Goal: Task Accomplishment & Management: Complete application form

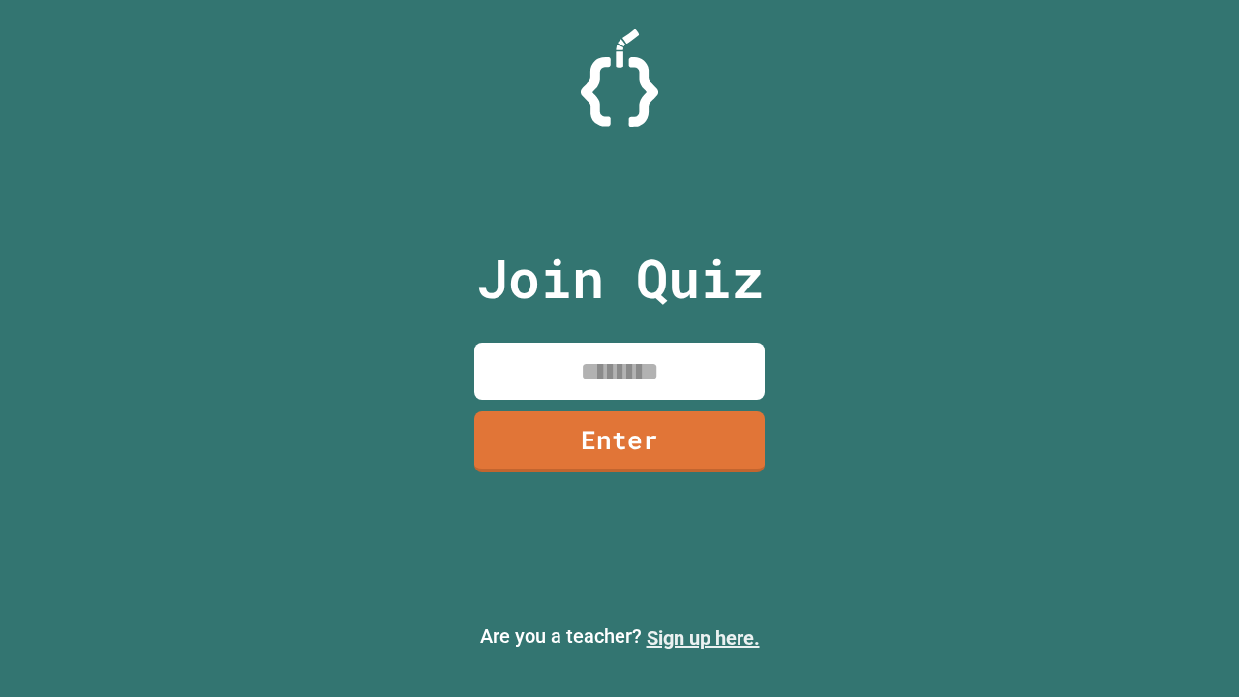
click at [703, 638] on link "Sign up here." at bounding box center [703, 637] width 113 height 23
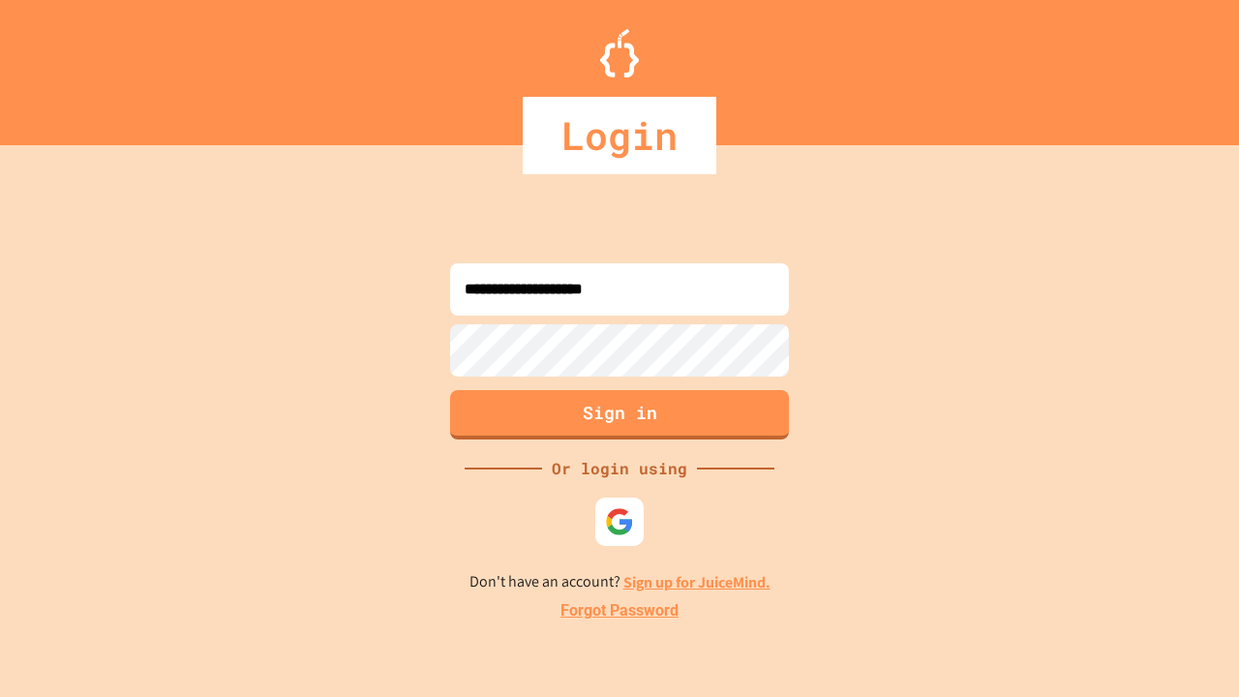
type input "**********"
